Goal: Task Accomplishment & Management: Complete application form

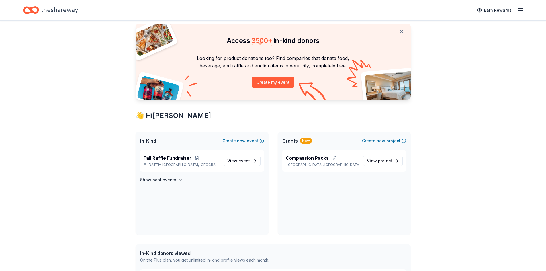
scroll to position [29, 0]
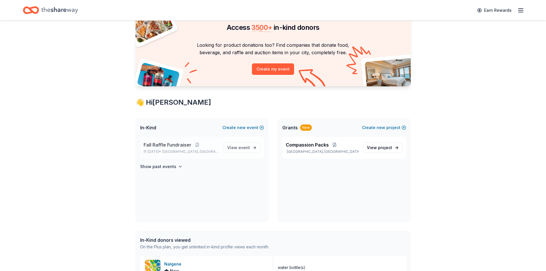
click at [213, 146] on p "Fall Raffle Fundraiser" at bounding box center [181, 144] width 75 height 7
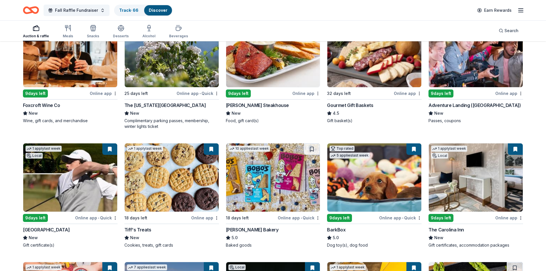
scroll to position [459, 0]
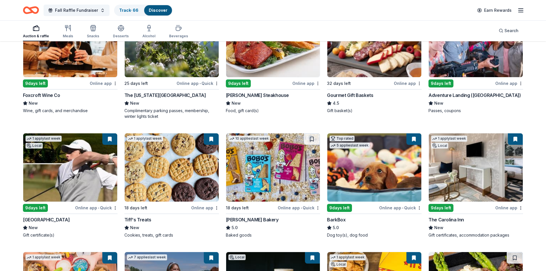
click at [161, 55] on img at bounding box center [172, 43] width 94 height 68
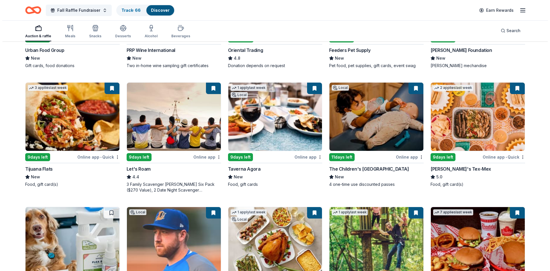
scroll to position [0, 0]
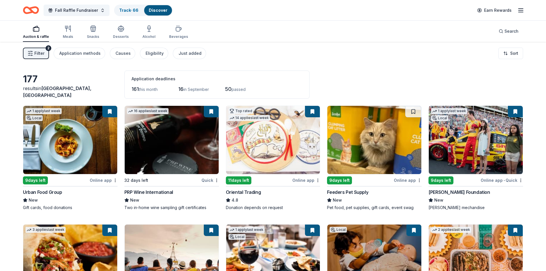
click at [36, 54] on span "Filter" at bounding box center [39, 53] width 10 height 7
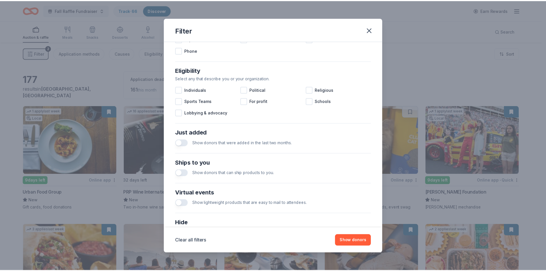
scroll to position [191, 0]
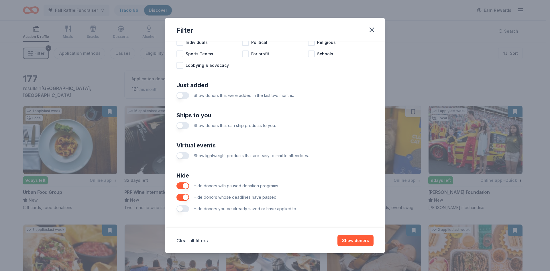
click at [178, 209] on button "button" at bounding box center [183, 208] width 13 height 7
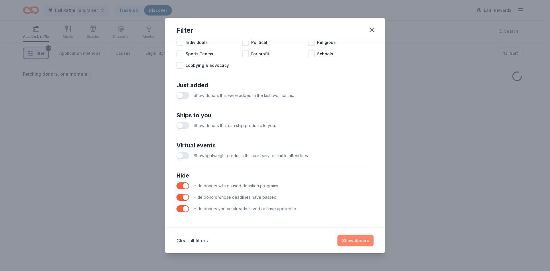
click at [366, 238] on button "Show donors" at bounding box center [356, 240] width 36 height 11
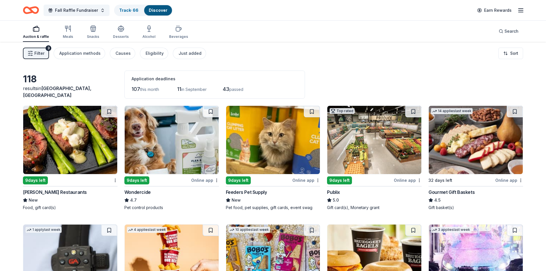
click at [396, 130] on img at bounding box center [374, 140] width 94 height 68
click at [456, 154] on img at bounding box center [476, 140] width 94 height 68
click at [470, 144] on img at bounding box center [476, 140] width 94 height 68
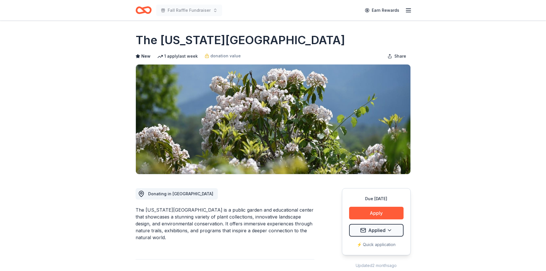
scroll to position [86, 0]
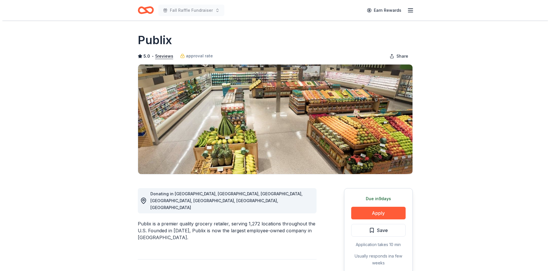
scroll to position [86, 0]
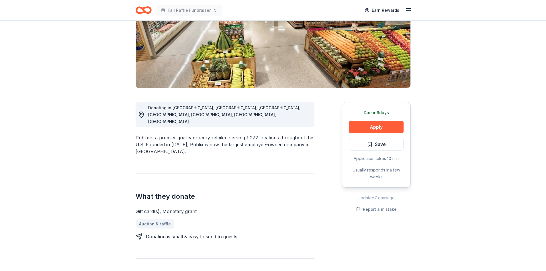
click at [369, 128] on button "Apply" at bounding box center [376, 127] width 54 height 13
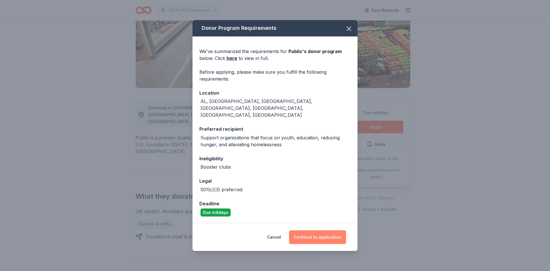
click at [312, 230] on button "Continue to application" at bounding box center [317, 237] width 57 height 14
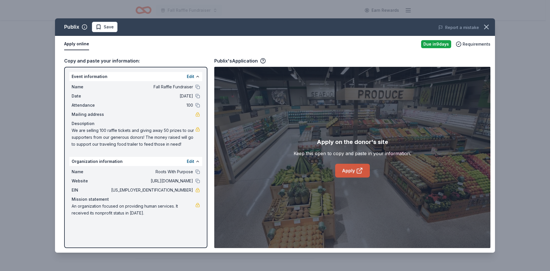
click at [352, 167] on link "Apply" at bounding box center [352, 171] width 35 height 14
drag, startPoint x: 172, startPoint y: 190, endPoint x: 214, endPoint y: 190, distance: 42.4
click at [214, 190] on div "Copy and paste your information: Event information Edit Name Fall Raffle Fundra…" at bounding box center [275, 152] width 440 height 200
drag, startPoint x: 73, startPoint y: 129, endPoint x: 187, endPoint y: 139, distance: 114.8
click at [129, 138] on span "We are selling 100 raffle tickets and giving away 50 prizes to our supporters f…" at bounding box center [134, 137] width 124 height 21
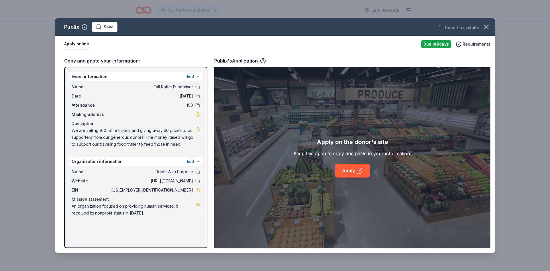
drag, startPoint x: 178, startPoint y: 146, endPoint x: 91, endPoint y: 126, distance: 89.6
click at [90, 126] on div "Description We are selling 100 raffle tickets and giving away 50 prizes to our …" at bounding box center [136, 134] width 128 height 28
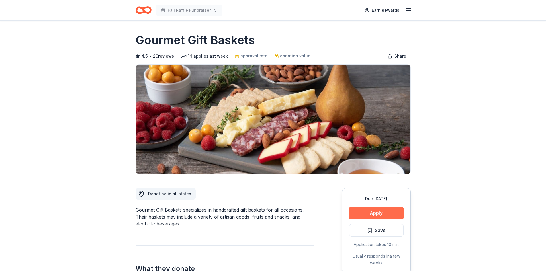
click at [359, 210] on button "Apply" at bounding box center [376, 213] width 54 height 13
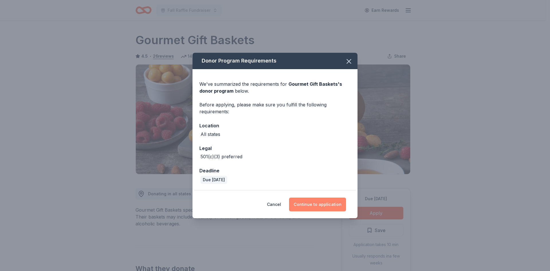
click at [314, 206] on button "Continue to application" at bounding box center [317, 205] width 57 height 14
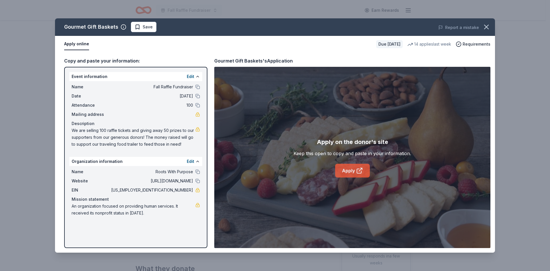
click at [355, 169] on link "Apply" at bounding box center [352, 171] width 35 height 14
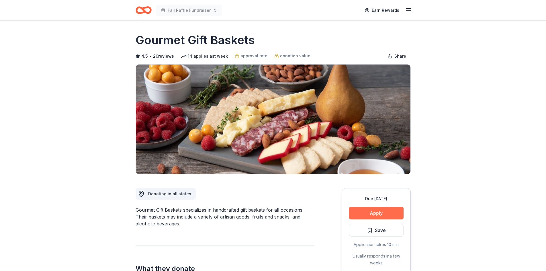
click at [368, 213] on button "Apply" at bounding box center [376, 213] width 54 height 13
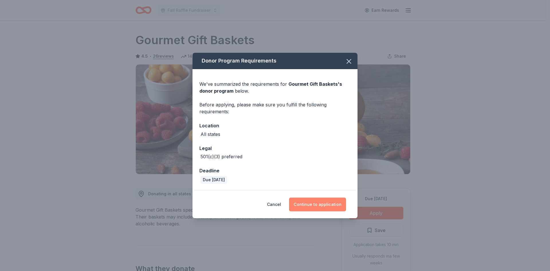
click at [307, 204] on button "Continue to application" at bounding box center [317, 205] width 57 height 14
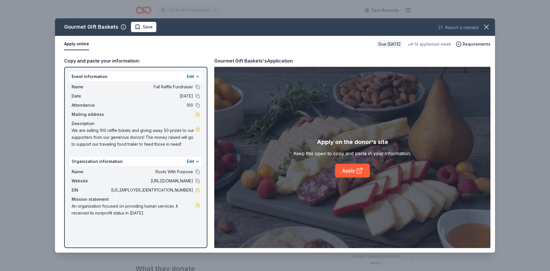
click at [178, 143] on span "We are selling 100 raffle tickets and giving away 50 prizes to our supporters f…" at bounding box center [134, 137] width 124 height 21
drag, startPoint x: 184, startPoint y: 143, endPoint x: 99, endPoint y: 126, distance: 86.6
click at [99, 125] on div "Description We are selling 100 raffle tickets and giving away 50 prizes to our …" at bounding box center [136, 134] width 128 height 28
click at [485, 26] on icon "button" at bounding box center [487, 27] width 8 height 8
